Goal: Information Seeking & Learning: Learn about a topic

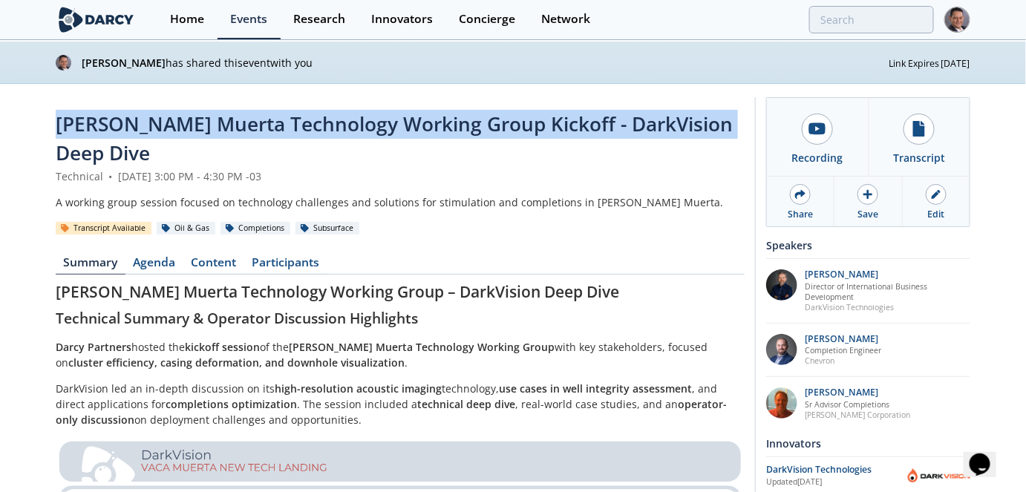
drag, startPoint x: 57, startPoint y: 128, endPoint x: 728, endPoint y: 115, distance: 670.7
click at [728, 115] on div "[PERSON_NAME] Muerta Technology Working Group Kickoff - DarkVision Deep Dive" at bounding box center [400, 139] width 689 height 59
copy span "[PERSON_NAME] Muerta Technology Working Group Kickoff - DarkVision Deep Dive"
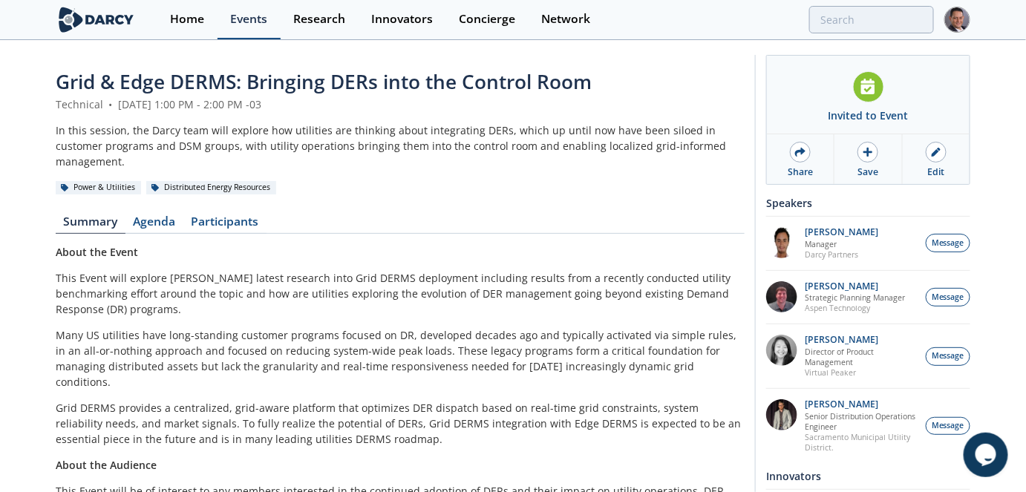
click at [253, 20] on div "Events" at bounding box center [248, 19] width 37 height 12
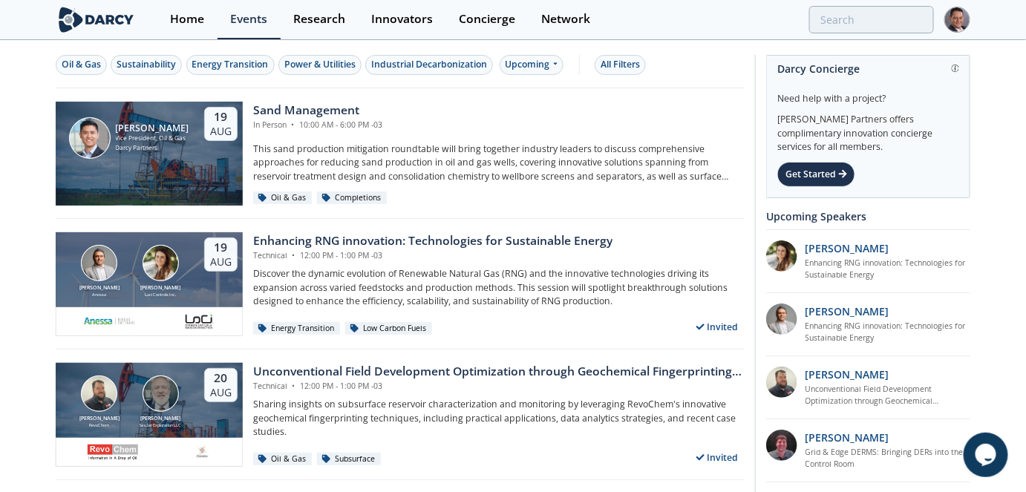
drag, startPoint x: 546, startPoint y: 68, endPoint x: 548, endPoint y: 75, distance: 7.8
click at [546, 68] on div "Upcoming" at bounding box center [532, 65] width 65 height 20
click at [530, 109] on div "Past" at bounding box center [548, 113] width 92 height 24
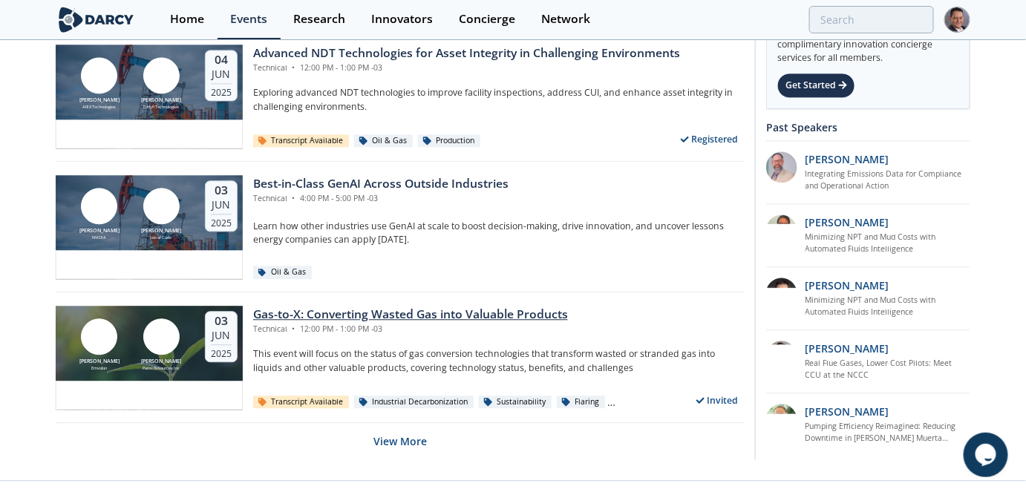
scroll to position [2949, 0]
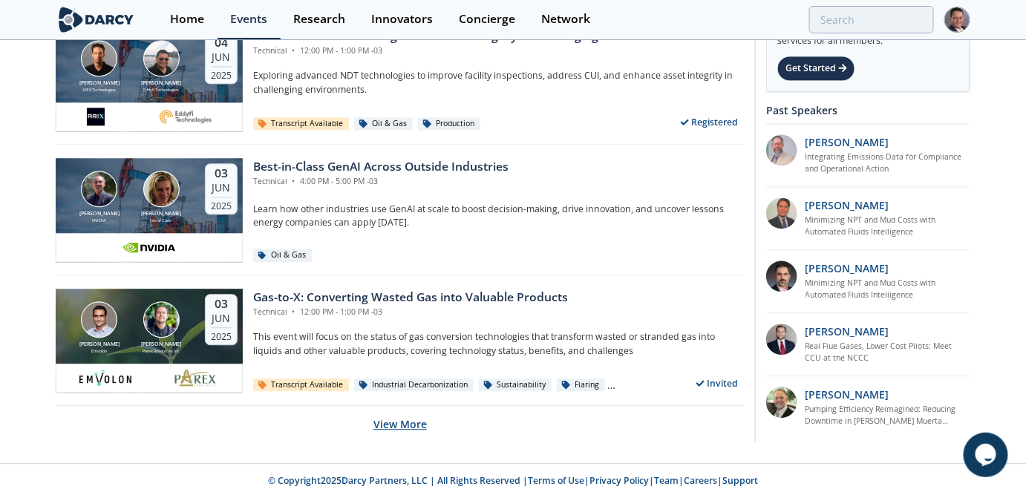
click at [400, 420] on button "View More" at bounding box center [400, 424] width 53 height 36
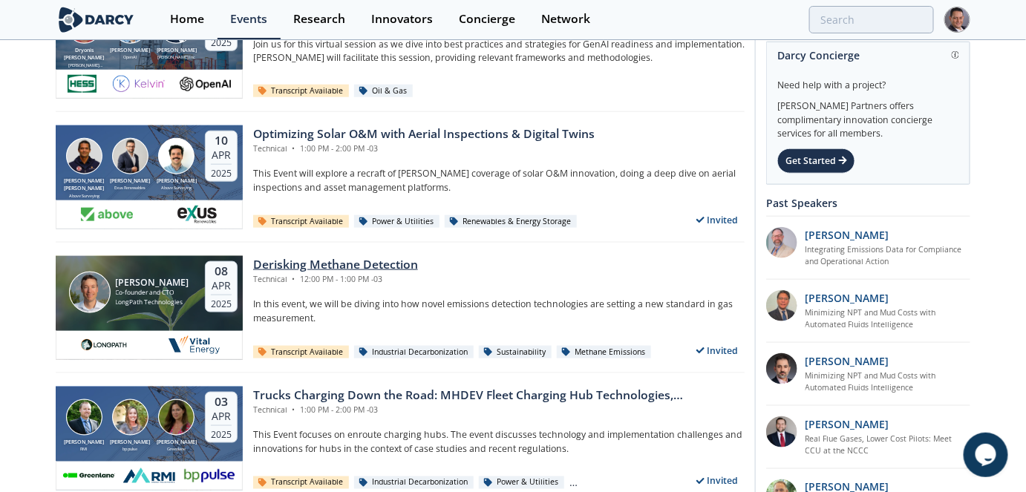
scroll to position [6190, 0]
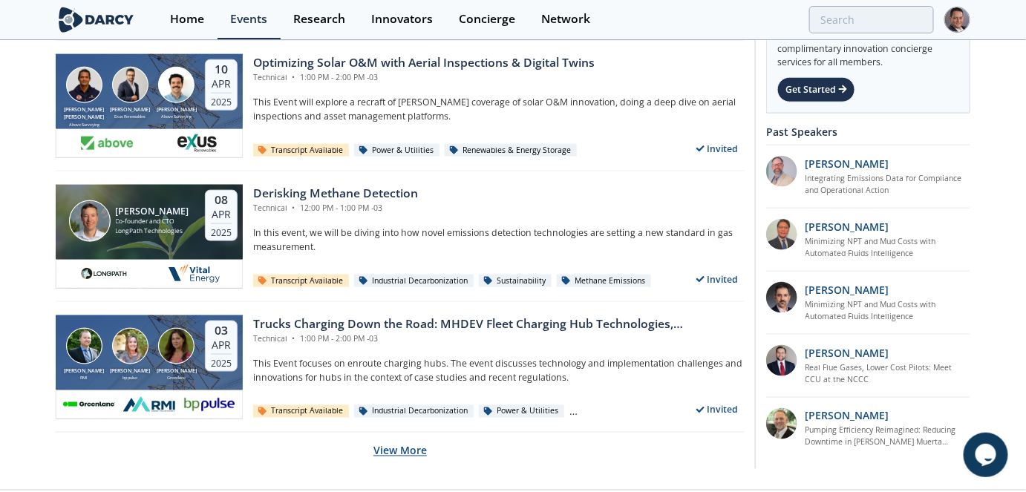
click at [407, 434] on button "View More" at bounding box center [400, 451] width 53 height 36
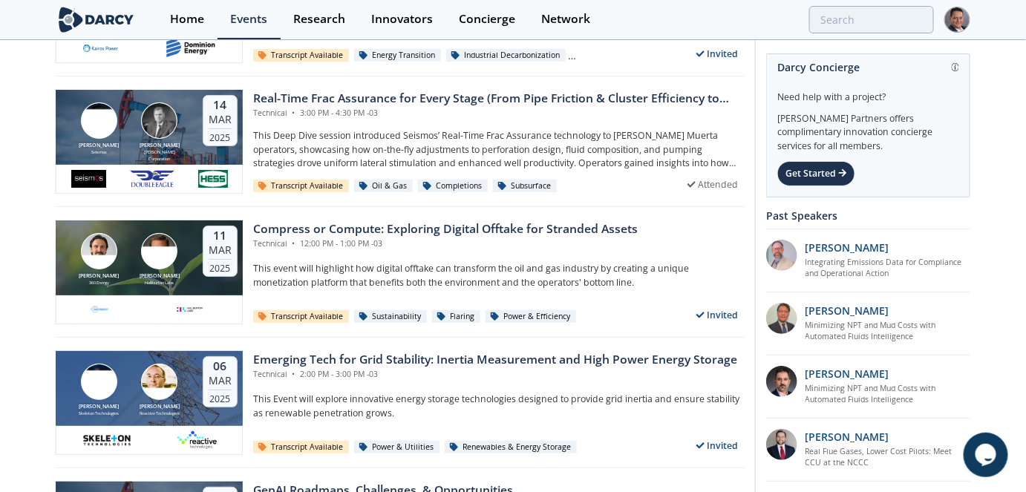
scroll to position [7405, 0]
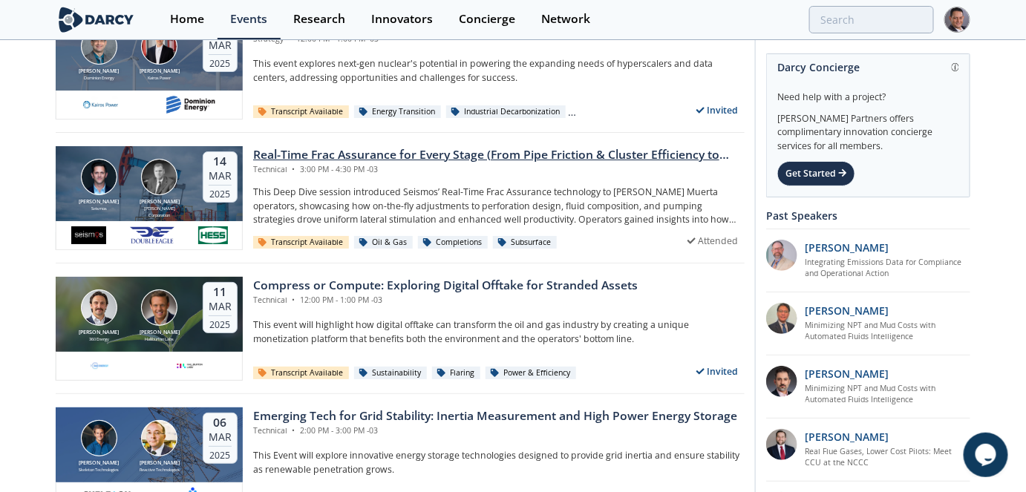
click at [492, 147] on div "Real-Time Frac Assurance for Every Stage (From Pipe Friction & Cluster Efficien…" at bounding box center [499, 155] width 492 height 18
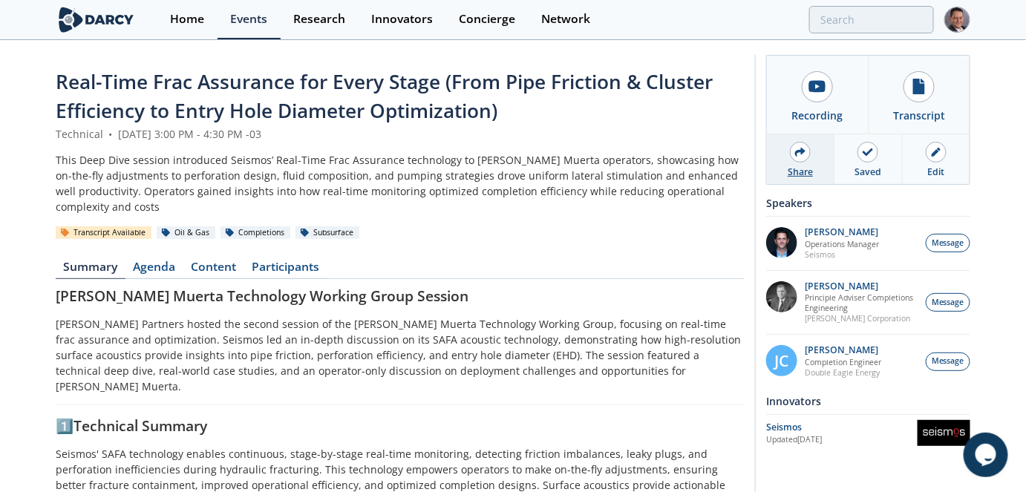
click at [795, 147] on icon at bounding box center [800, 152] width 10 height 10
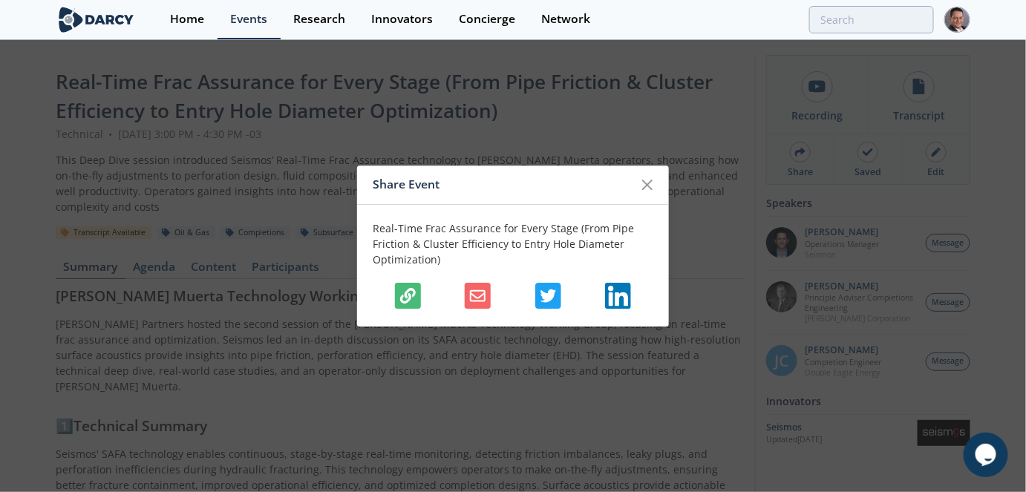
click at [411, 299] on icon "button" at bounding box center [408, 296] width 16 height 16
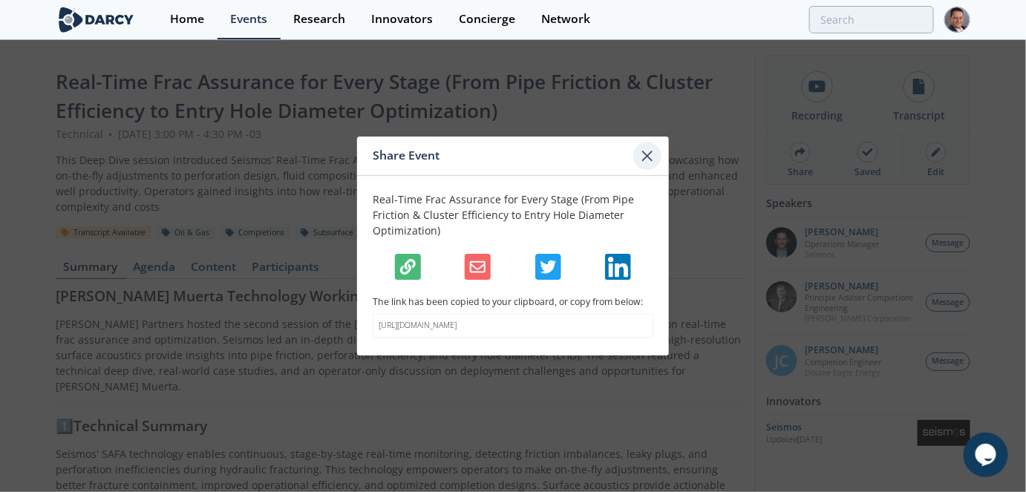
click at [643, 151] on icon at bounding box center [647, 155] width 9 height 9
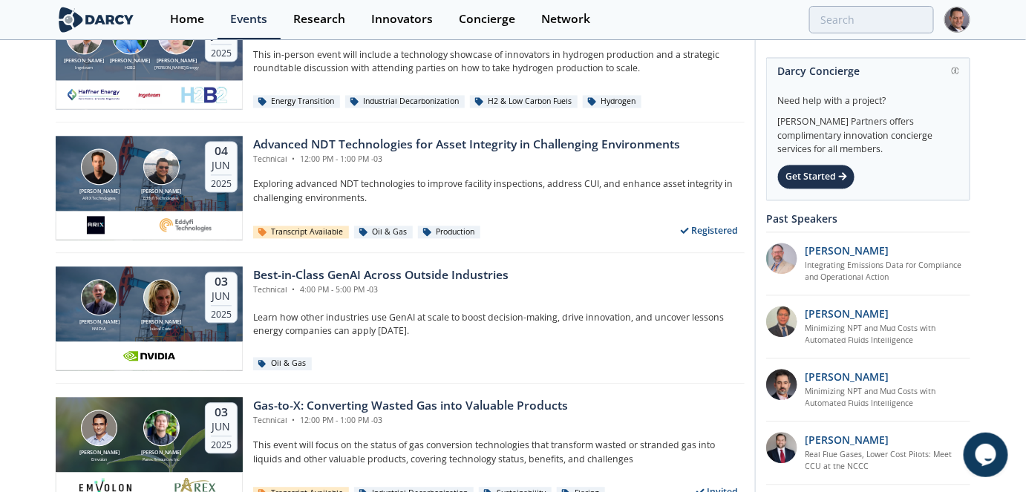
scroll to position [2949, 0]
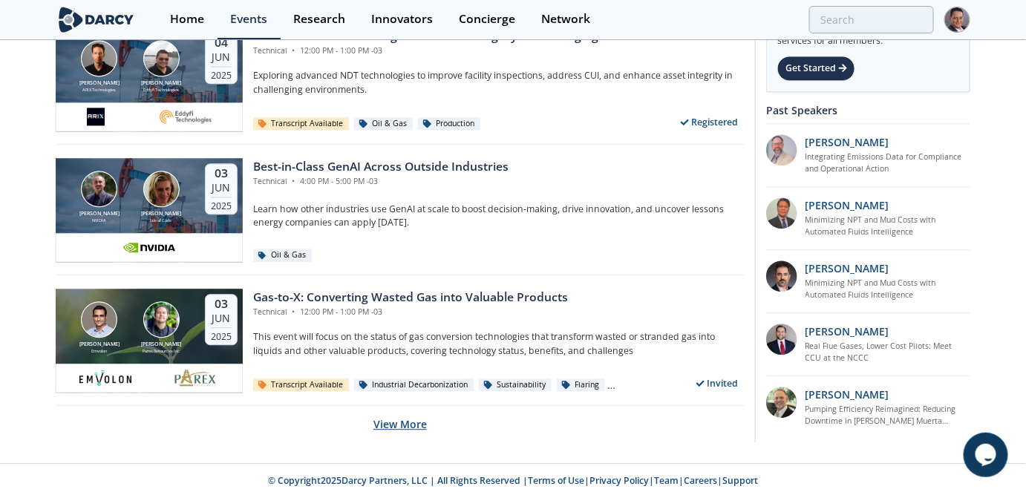
click at [407, 420] on button "View More" at bounding box center [400, 424] width 53 height 36
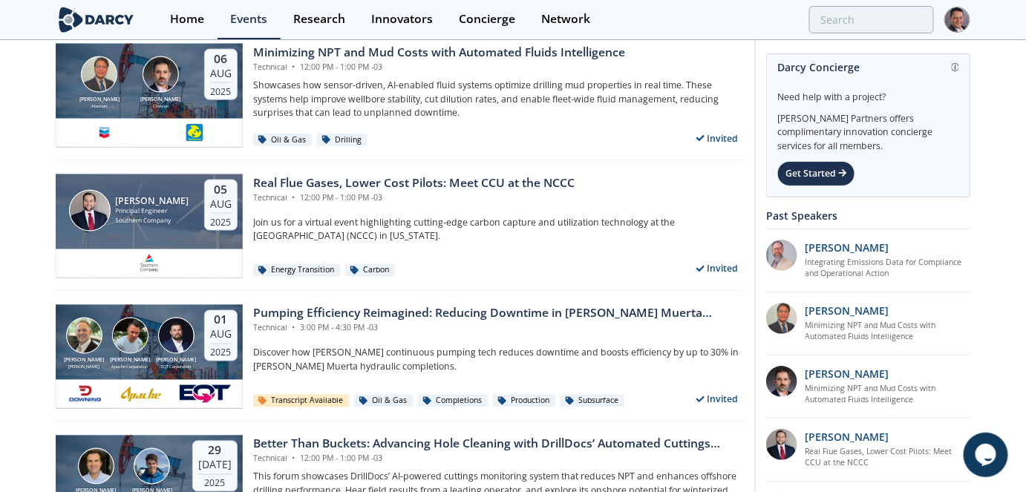
scroll to position [744, 0]
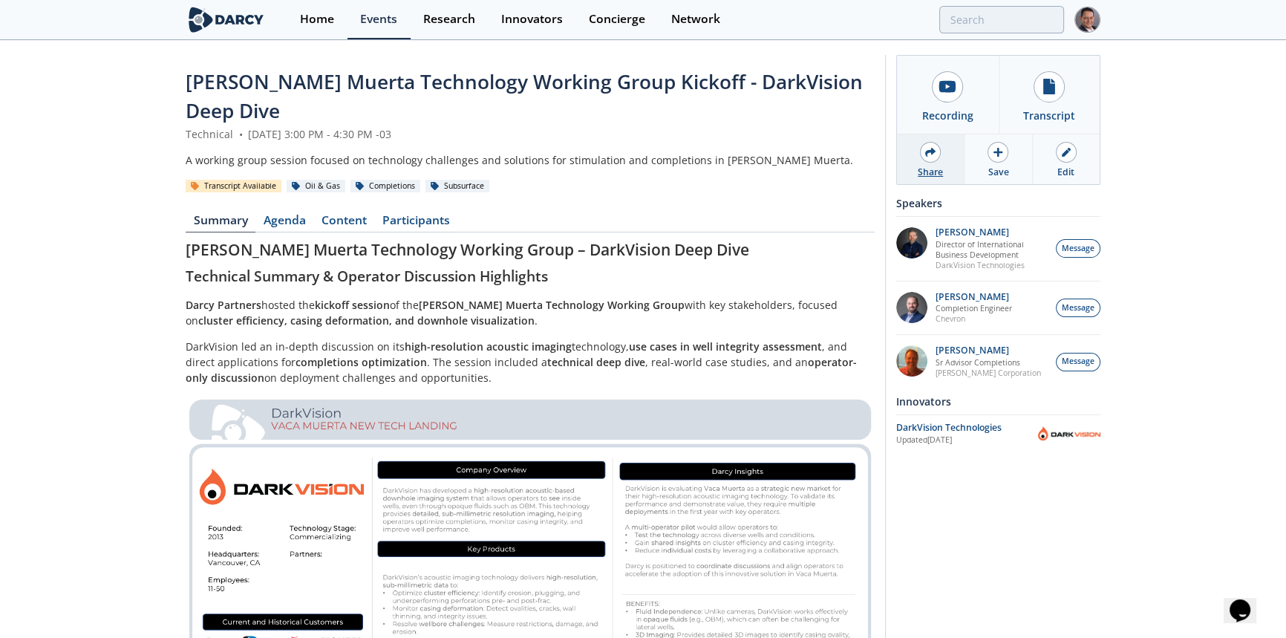
click at [940, 152] on div at bounding box center [930, 152] width 21 height 21
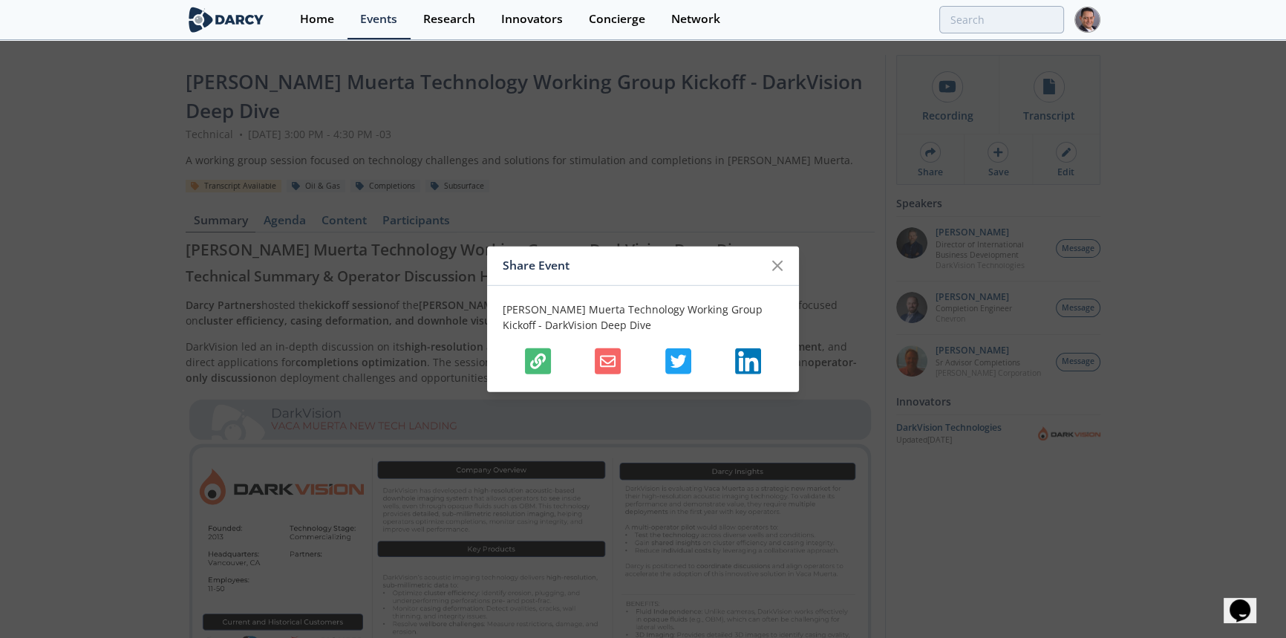
click at [539, 348] on button "button" at bounding box center [538, 361] width 26 height 26
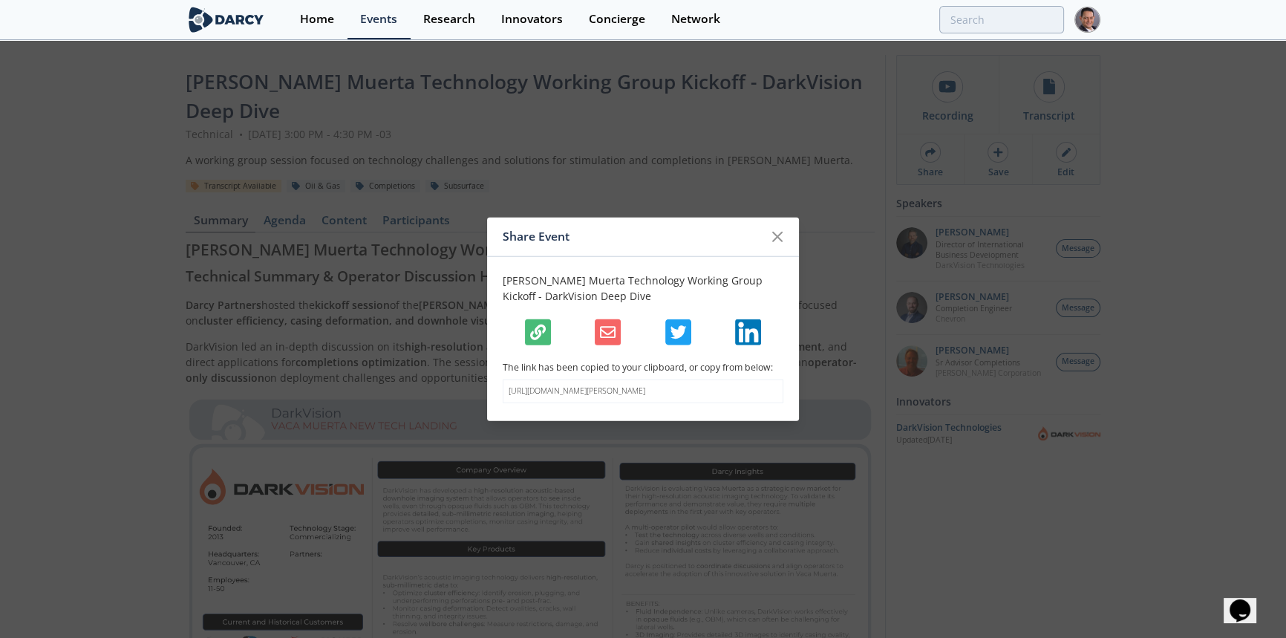
click at [541, 333] on icon "button" at bounding box center [538, 332] width 16 height 16
click at [784, 229] on icon at bounding box center [778, 236] width 18 height 18
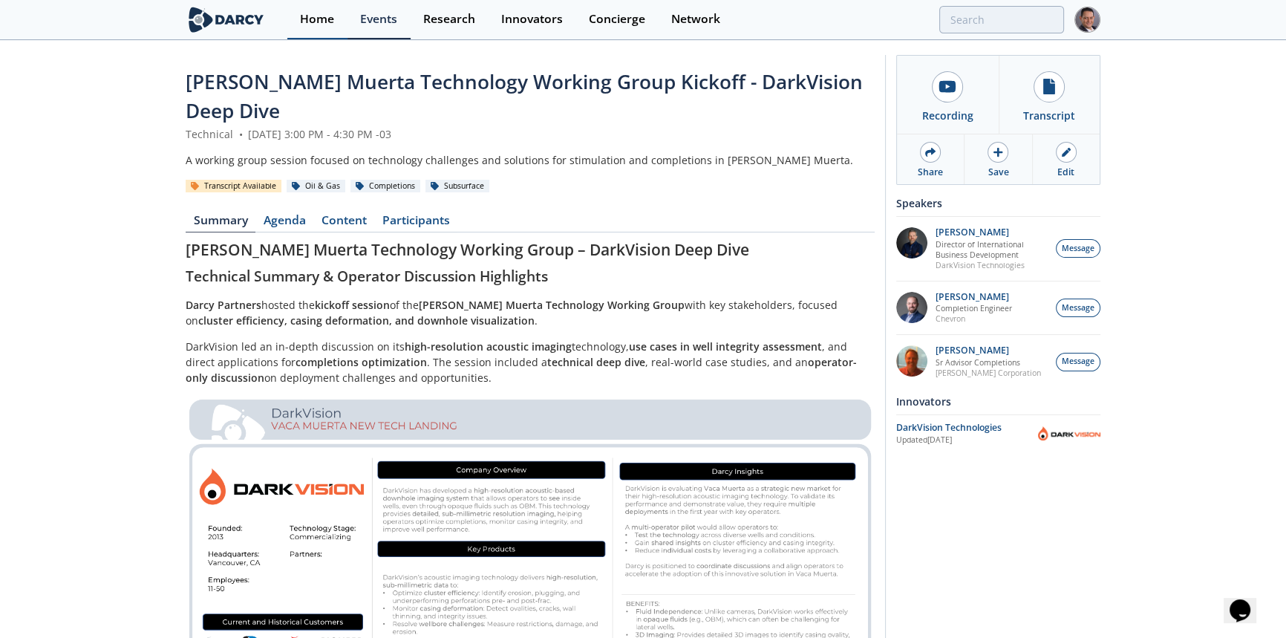
click at [319, 21] on div "Home" at bounding box center [317, 19] width 34 height 12
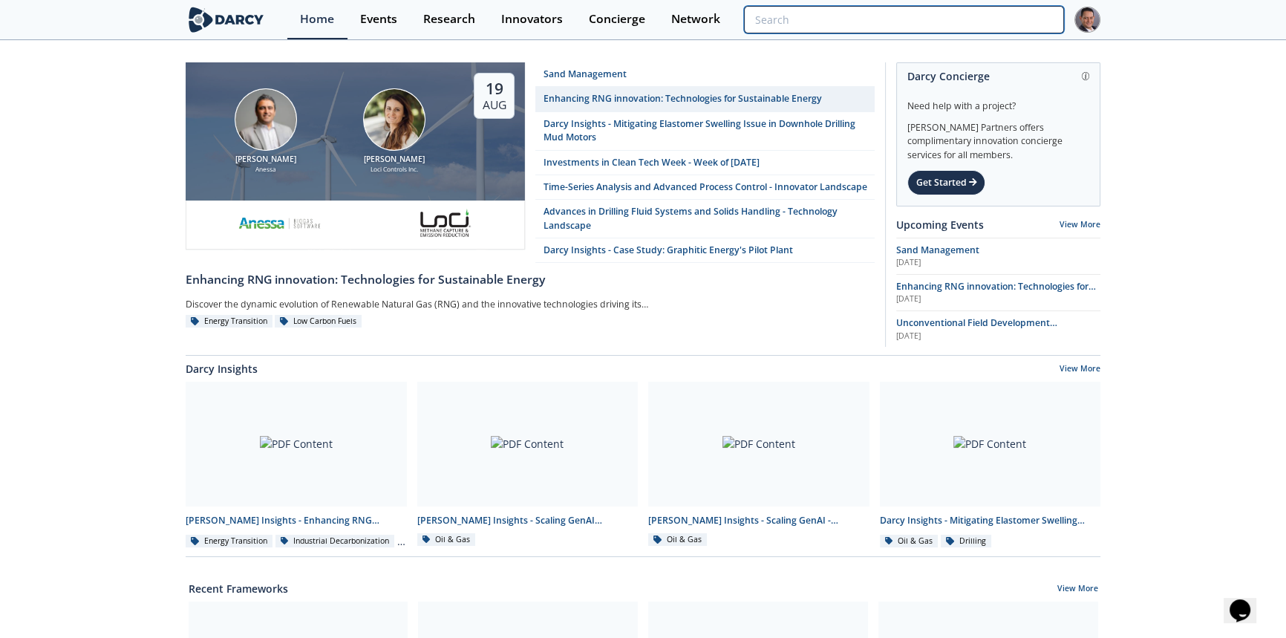
click at [976, 17] on input "search" at bounding box center [904, 19] width 320 height 27
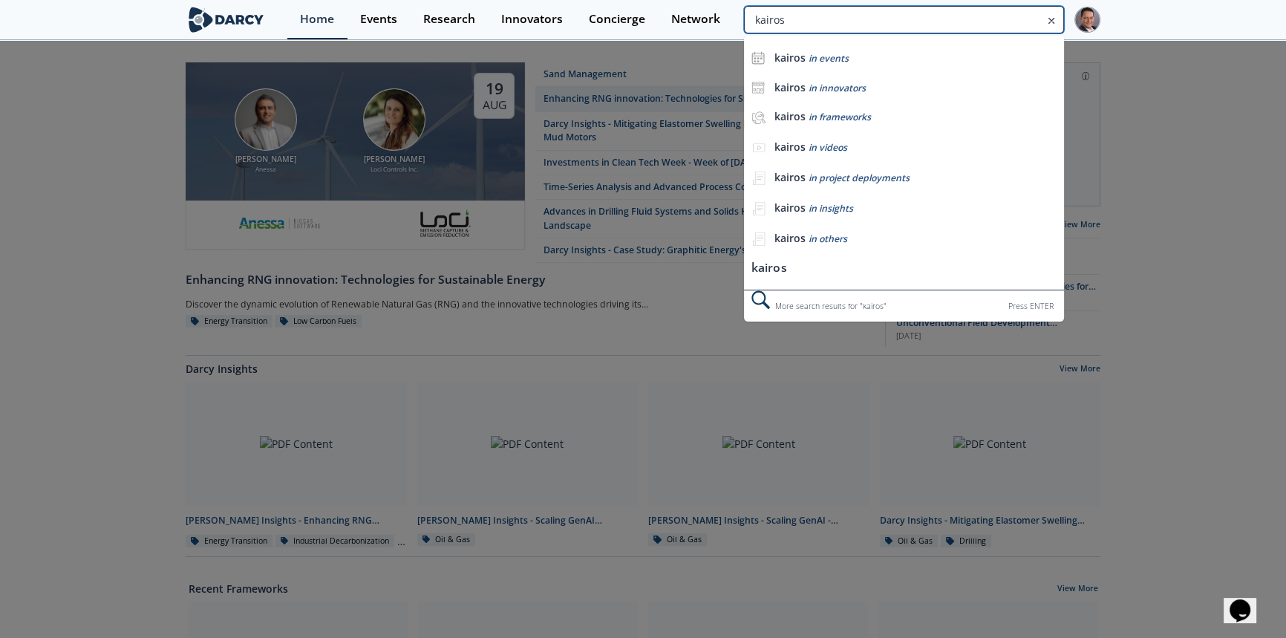
type input "kairos"
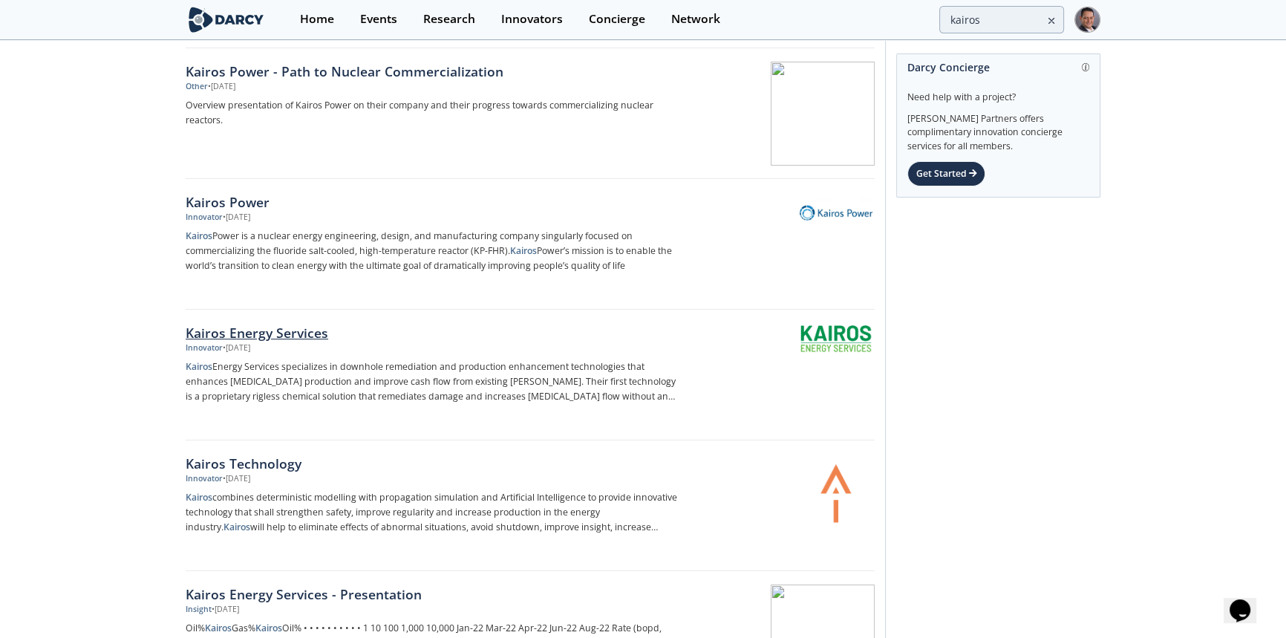
scroll to position [202, 0]
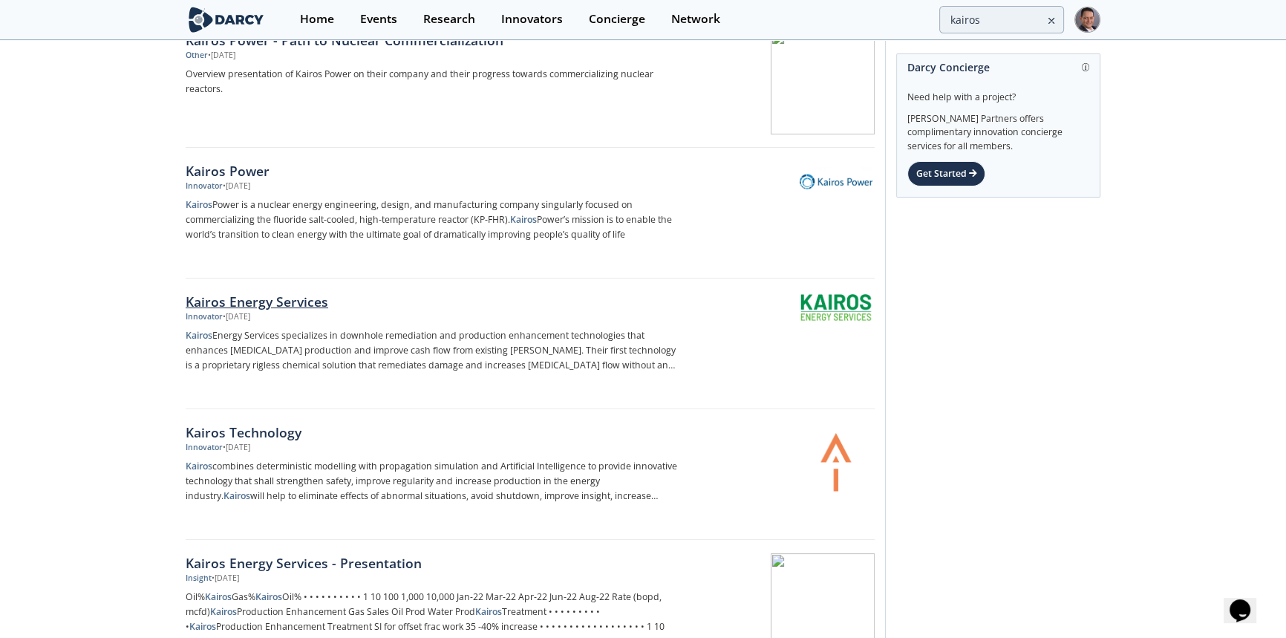
click at [837, 324] on div at bounding box center [781, 330] width 187 height 73
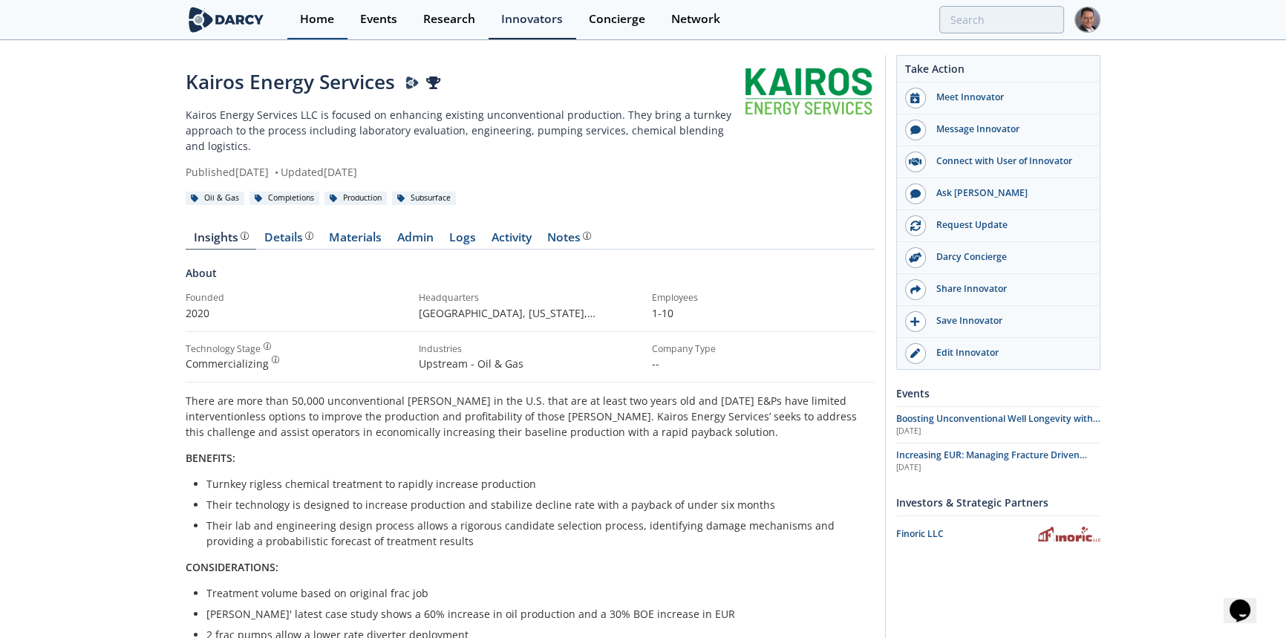
click at [317, 25] on link "Home" at bounding box center [317, 19] width 60 height 39
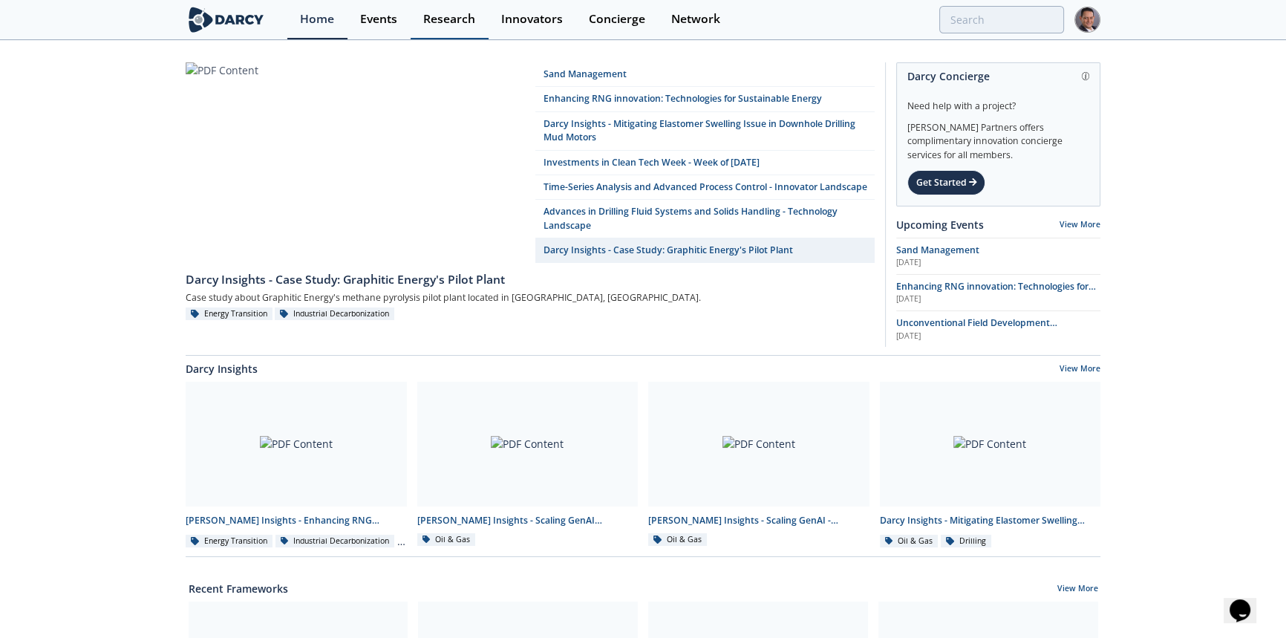
click at [454, 29] on link "Research" at bounding box center [450, 19] width 78 height 39
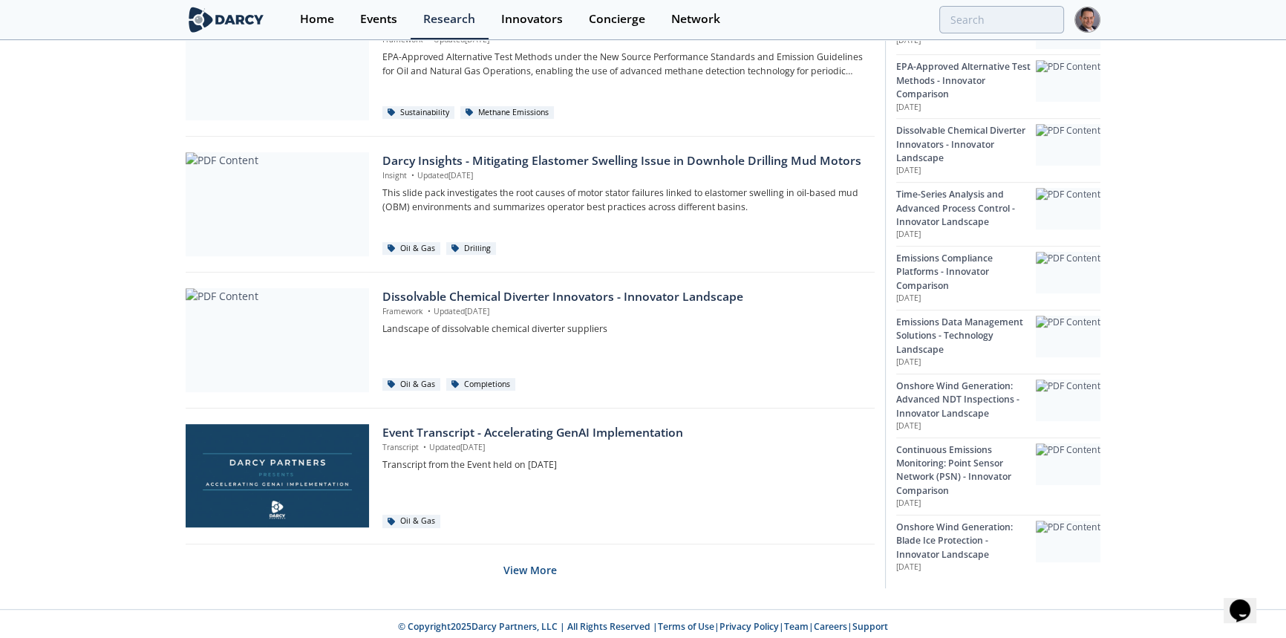
scroll to position [901, 0]
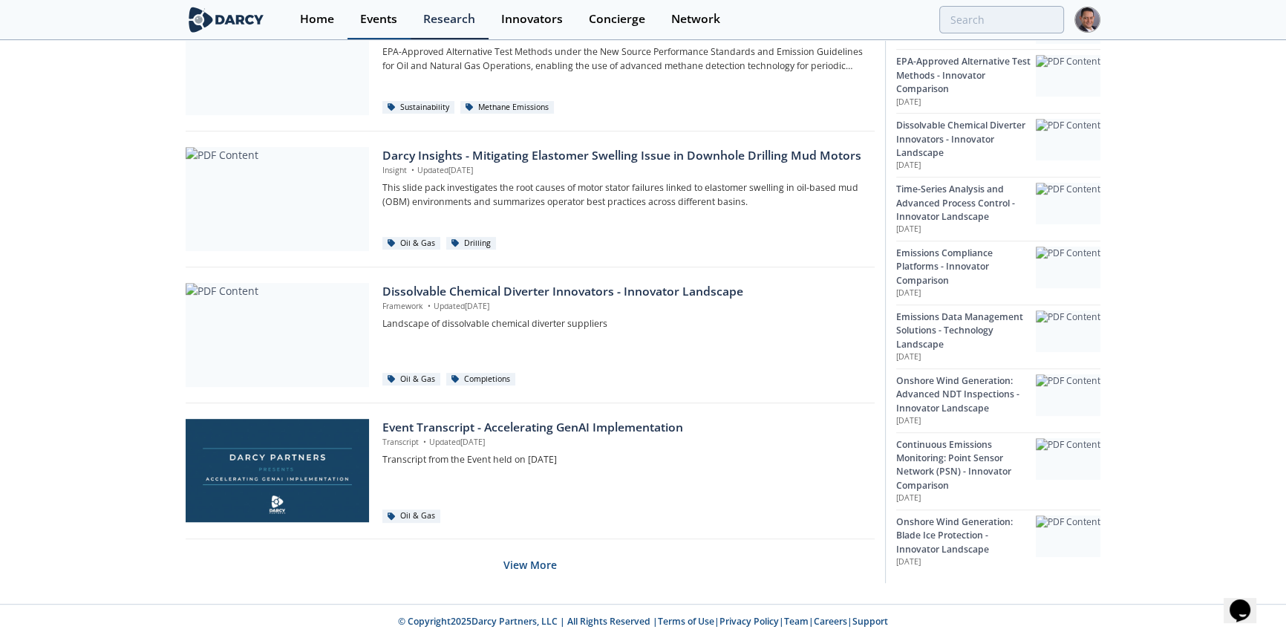
click at [388, 21] on div "Events" at bounding box center [378, 19] width 37 height 12
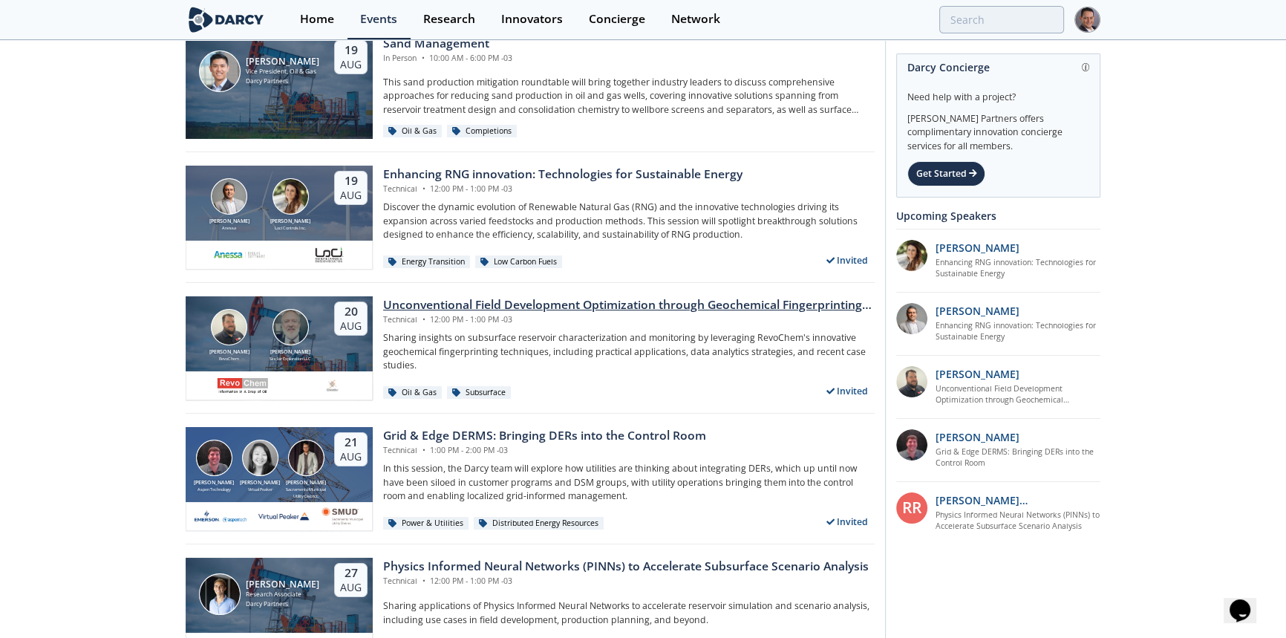
scroll to position [134, 0]
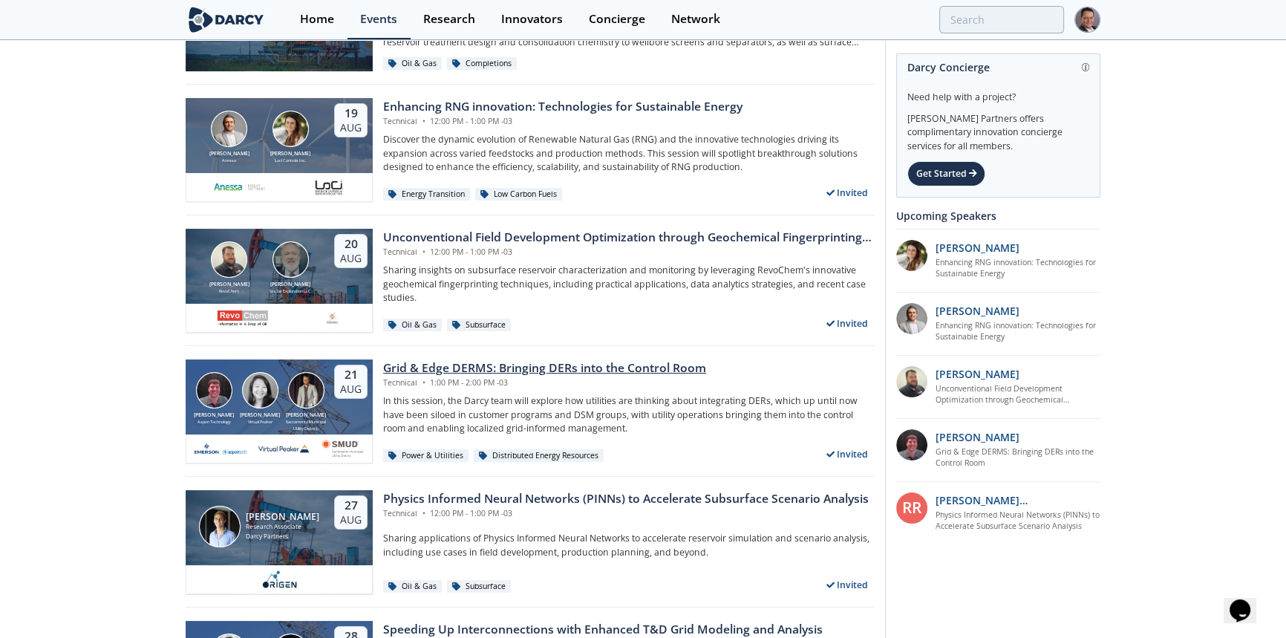
click at [483, 365] on div "Grid & Edge DERMS: Bringing DERs into the Control Room" at bounding box center [544, 368] width 323 height 18
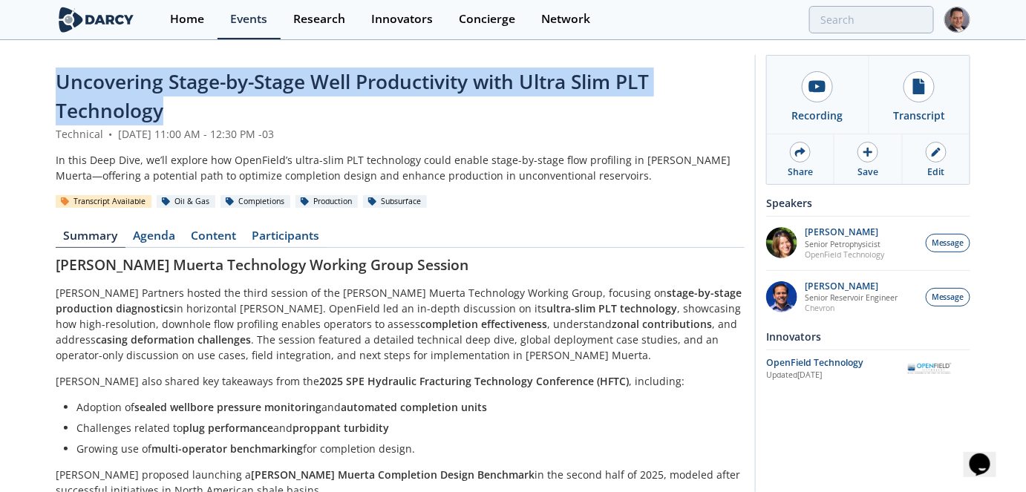
drag, startPoint x: 172, startPoint y: 110, endPoint x: 51, endPoint y: 87, distance: 123.2
copy span "Uncovering Stage-by-Stage Well Productivity with Ultra Slim PLT Technology"
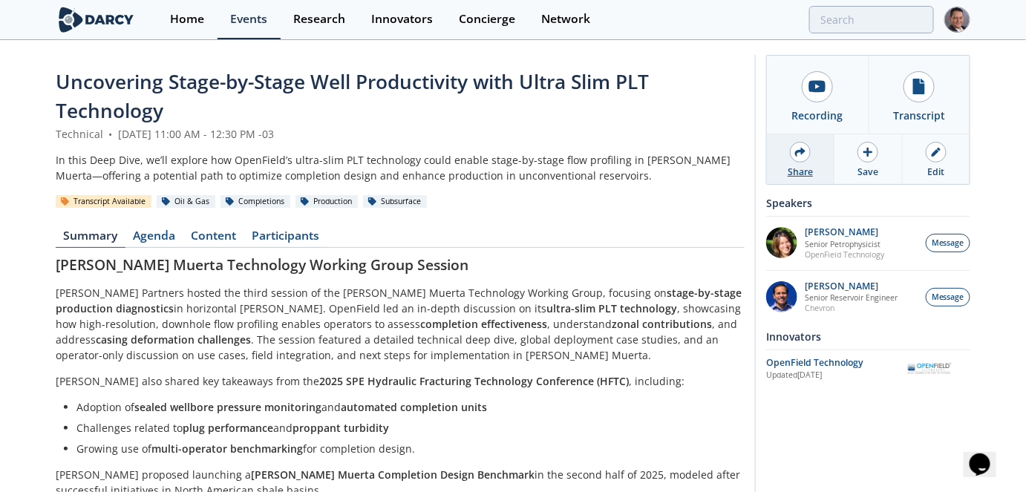
click at [820, 160] on div "Share" at bounding box center [801, 159] width 68 height 50
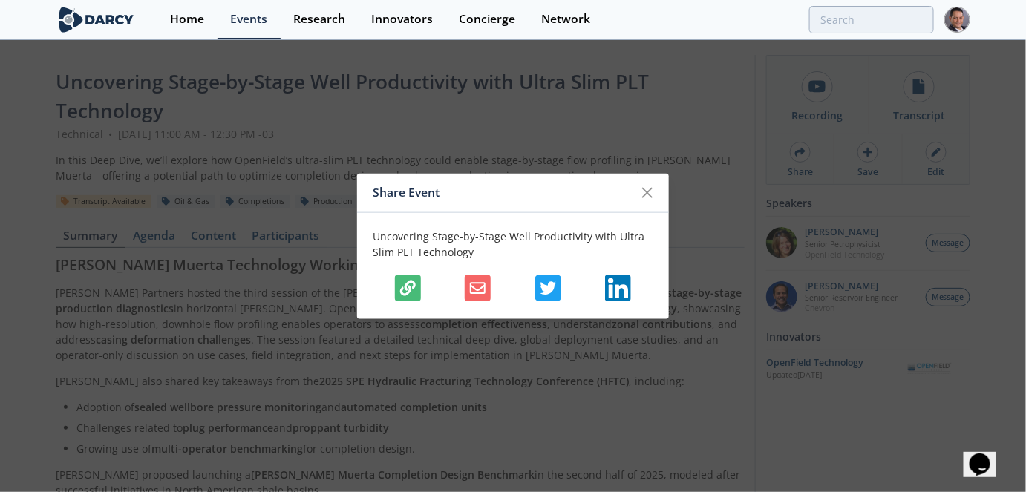
click at [405, 284] on icon "button" at bounding box center [408, 288] width 16 height 16
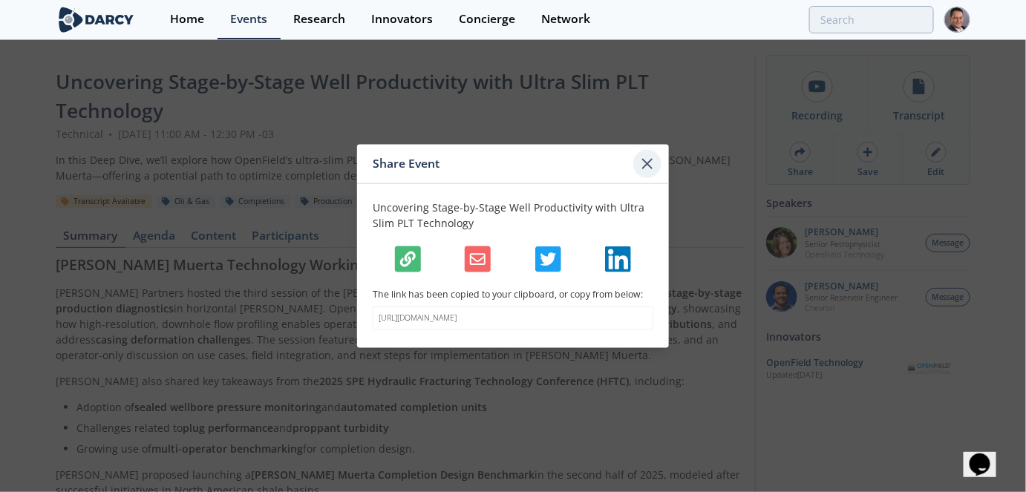
click at [645, 157] on icon at bounding box center [648, 163] width 18 height 18
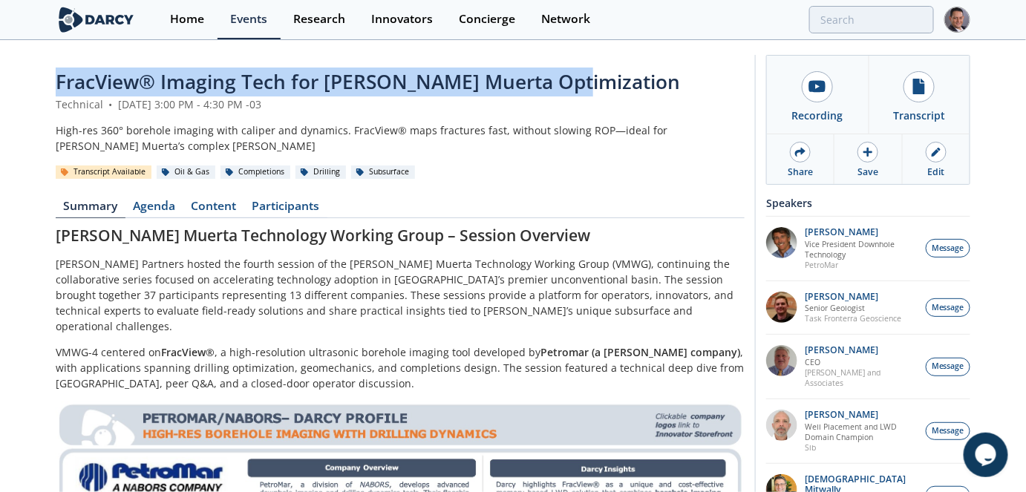
drag, startPoint x: 569, startPoint y: 85, endPoint x: 42, endPoint y: 97, distance: 526.6
copy span "FracView® Imaging Tech for [PERSON_NAME] Muerta Optimization"
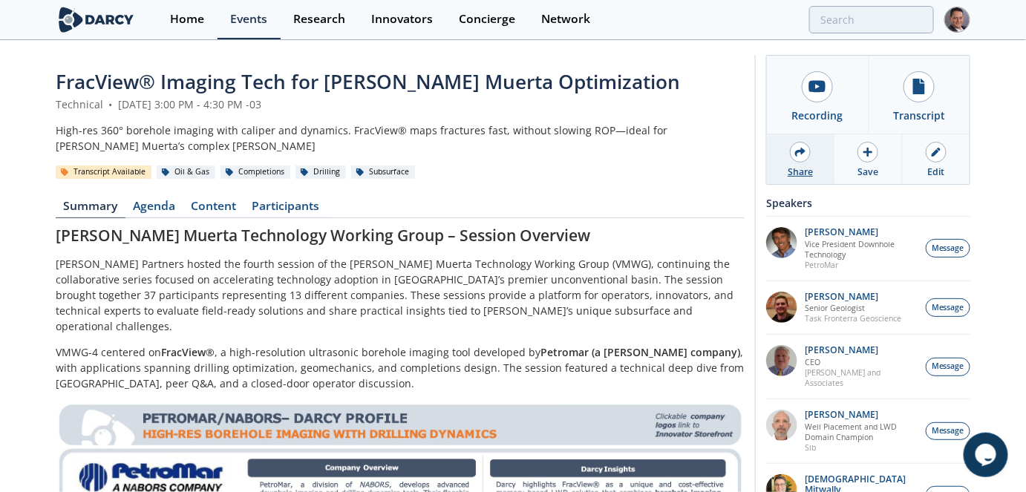
click at [799, 155] on icon at bounding box center [800, 152] width 10 height 10
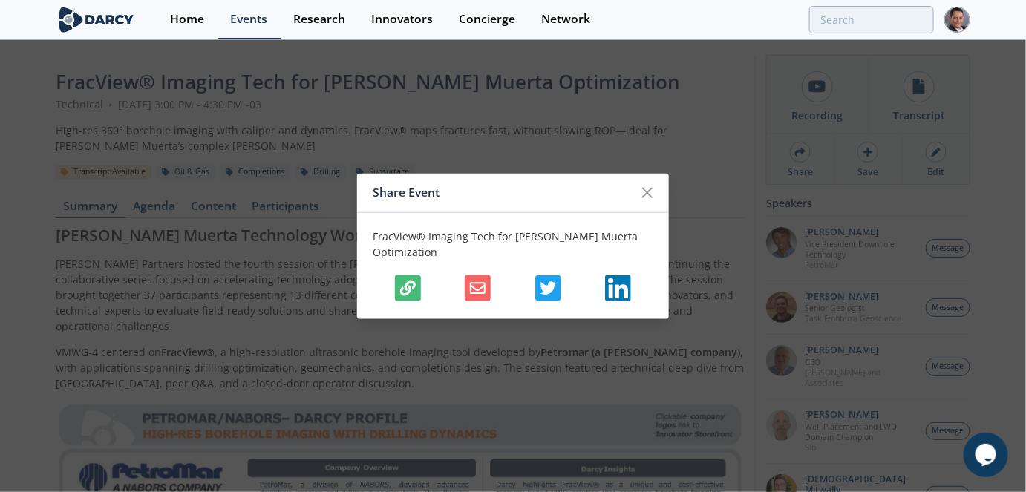
click at [410, 280] on icon "button" at bounding box center [408, 288] width 16 height 16
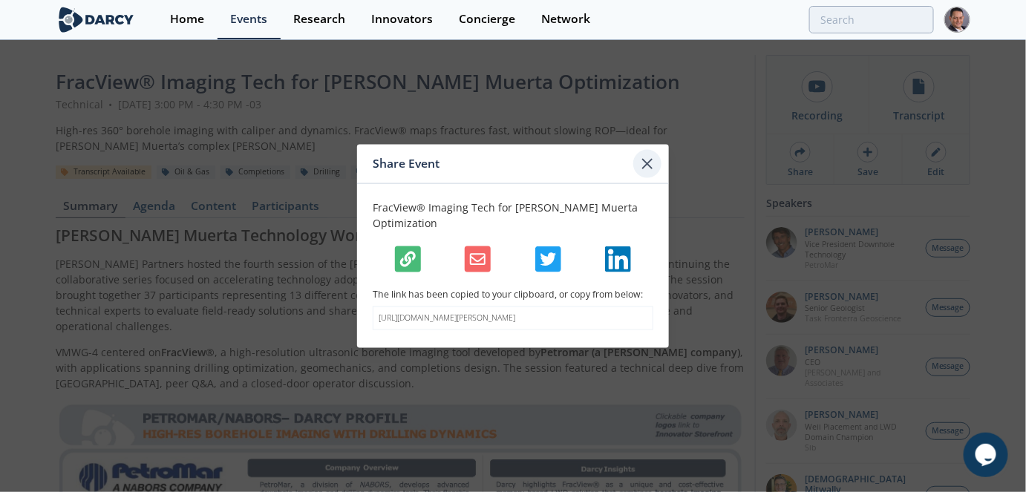
click at [649, 162] on icon at bounding box center [648, 163] width 18 height 18
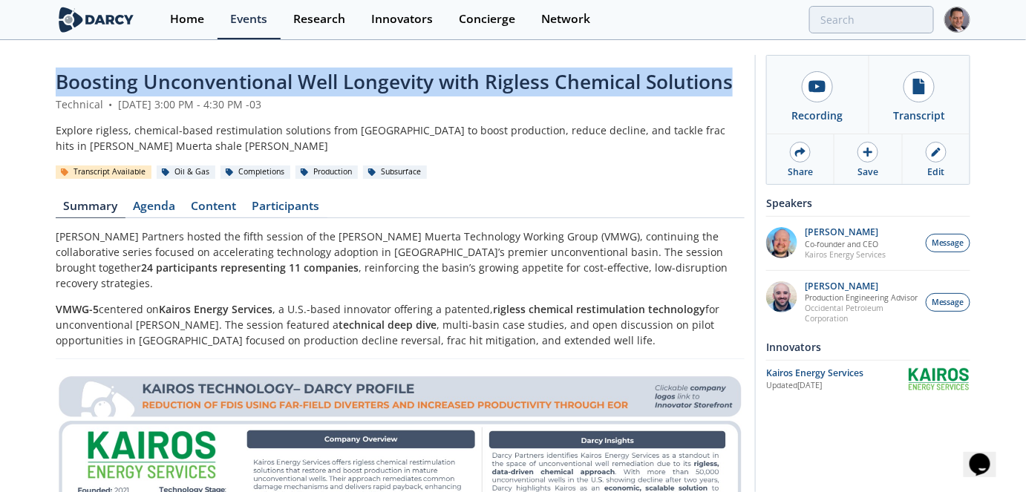
drag, startPoint x: 59, startPoint y: 80, endPoint x: 738, endPoint y: 79, distance: 678.7
click at [738, 79] on div "Boosting Unconventional Well Longevity with Rigless Chemical Solutions" at bounding box center [400, 82] width 689 height 29
copy span "Boosting Unconventional Well Longevity with Rigless Chemical Solutions"
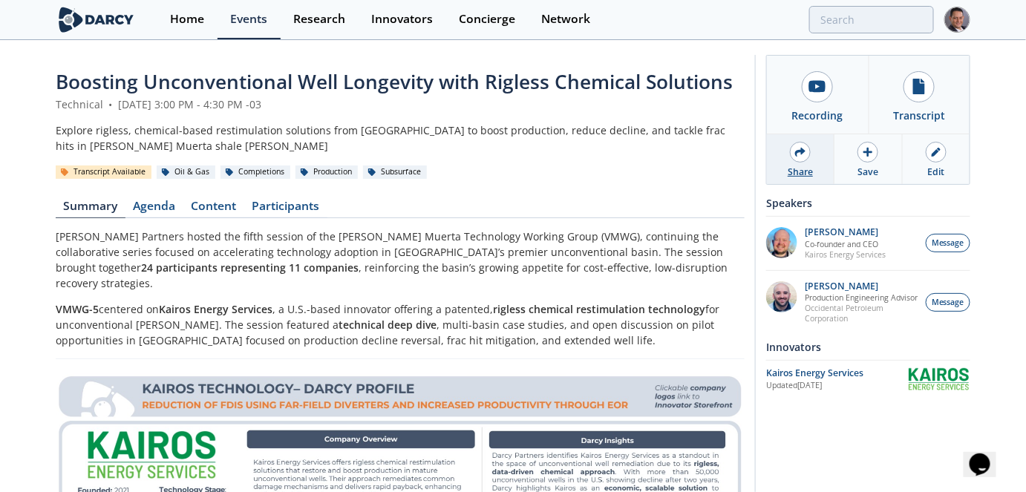
click at [820, 159] on div "Share" at bounding box center [801, 159] width 68 height 50
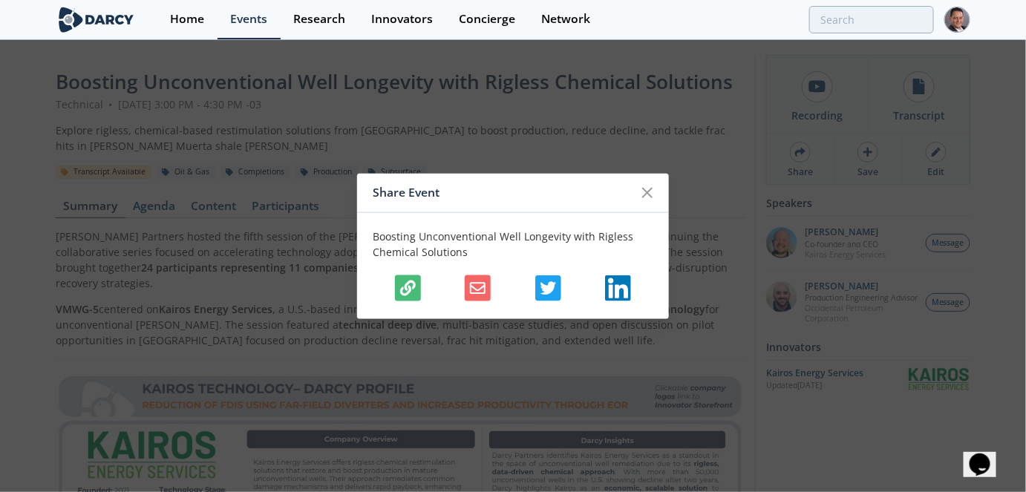
click at [408, 292] on icon "button" at bounding box center [408, 288] width 16 height 16
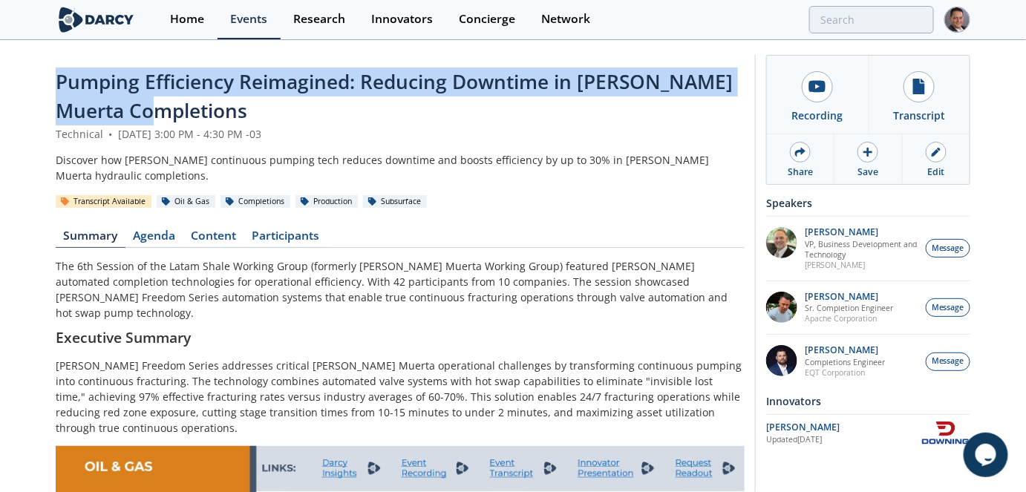
drag, startPoint x: 186, startPoint y: 108, endPoint x: 53, endPoint y: 79, distance: 135.3
copy span "Pumping Efficiency Reimagined: Reducing Downtime in Vaca Muerta Completions"
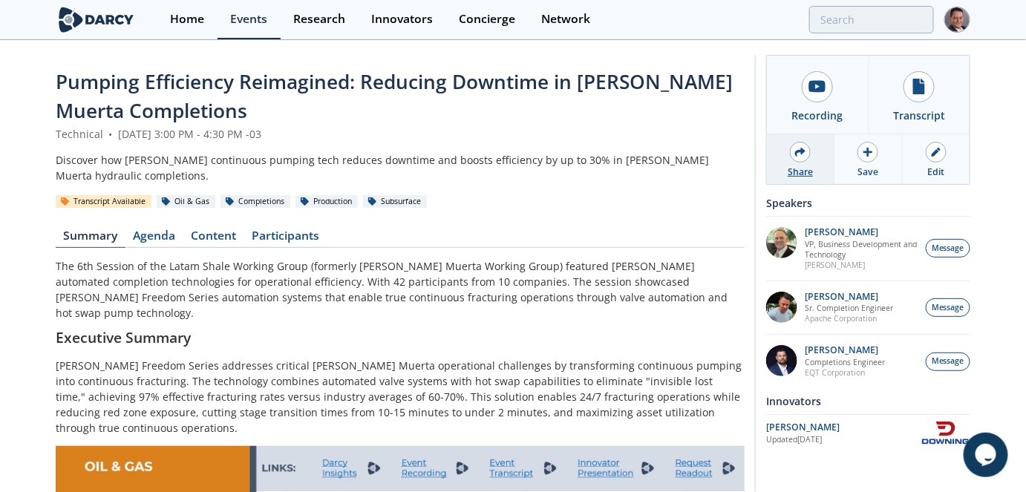
click at [805, 153] on icon at bounding box center [800, 152] width 10 height 10
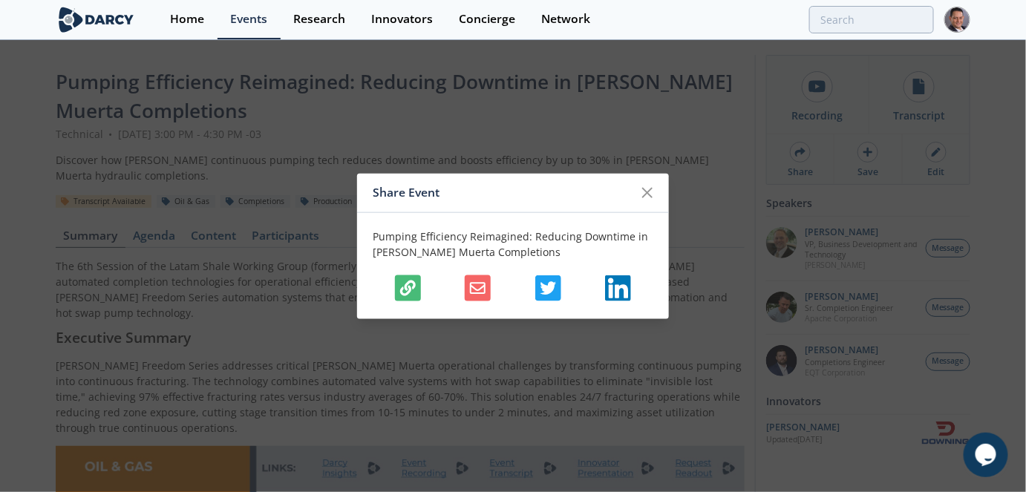
click at [408, 288] on icon "button" at bounding box center [408, 288] width 16 height 16
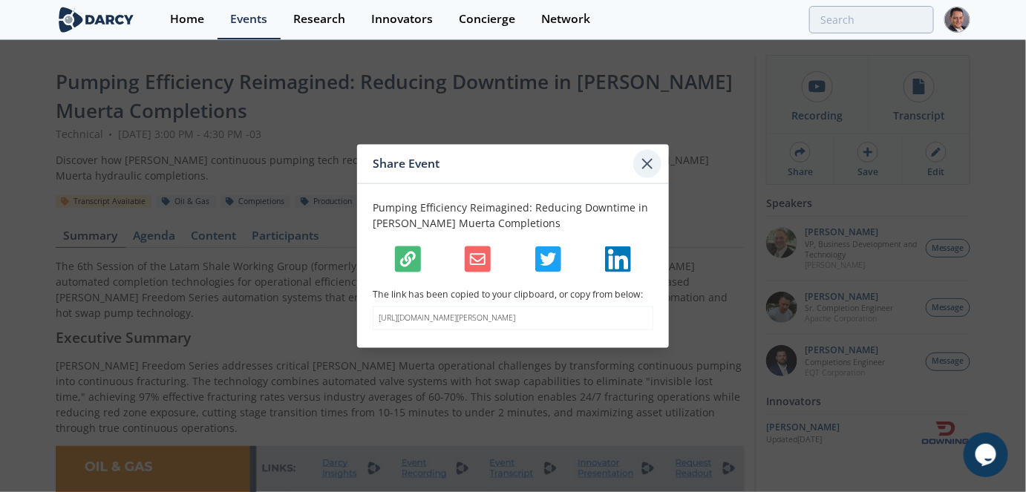
click at [655, 158] on icon at bounding box center [648, 163] width 18 height 18
